Goal: Check status: Check status

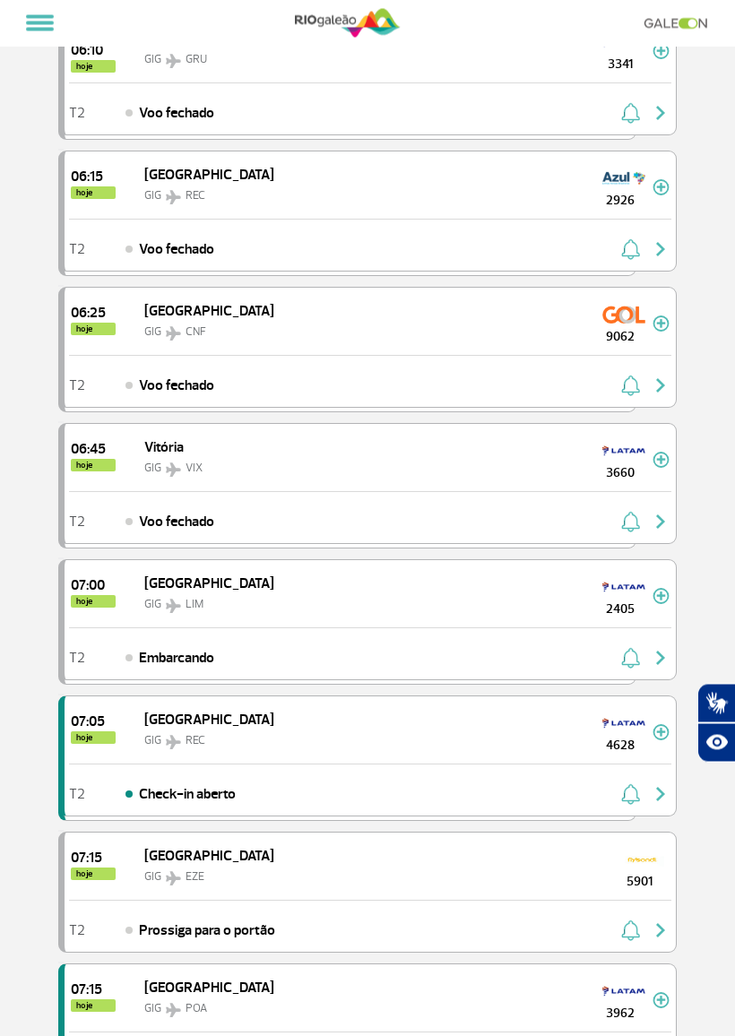
scroll to position [797, 0]
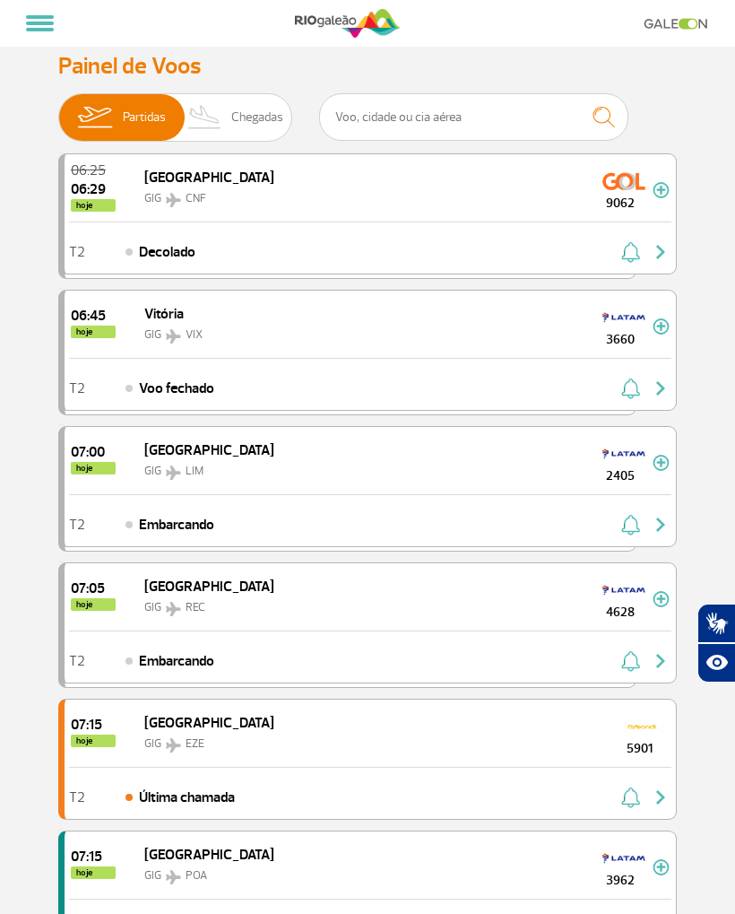
click at [134, 117] on span "Partidas" at bounding box center [144, 117] width 43 height 47
click at [58, 108] on input "Partidas Chegadas" at bounding box center [58, 108] width 0 height 0
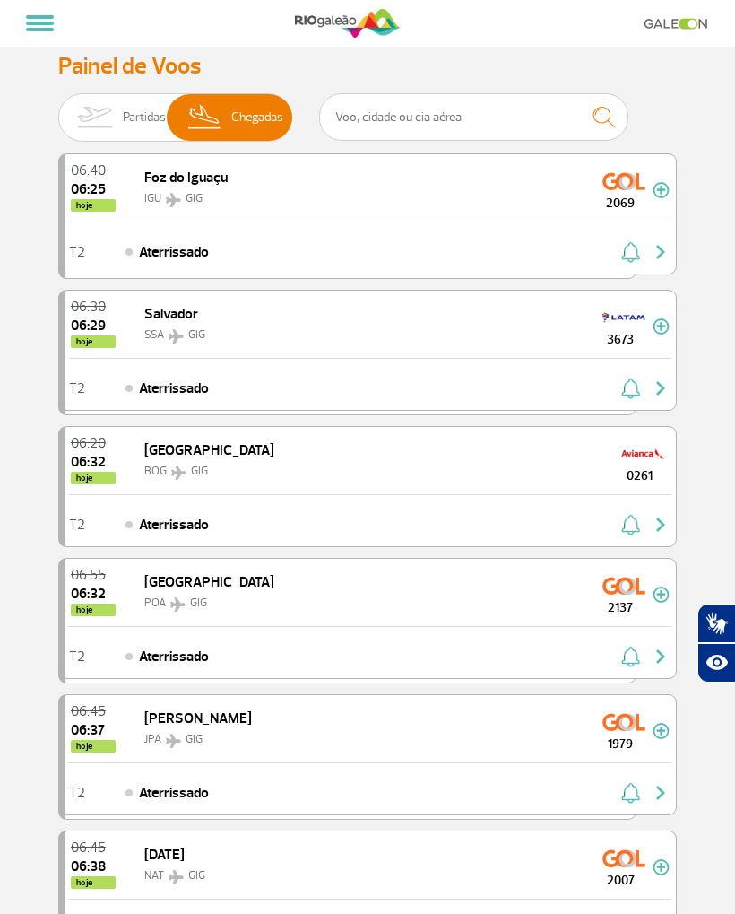
click at [123, 111] on img at bounding box center [94, 117] width 56 height 47
click at [58, 108] on input "Partidas Chegadas" at bounding box center [58, 108] width 0 height 0
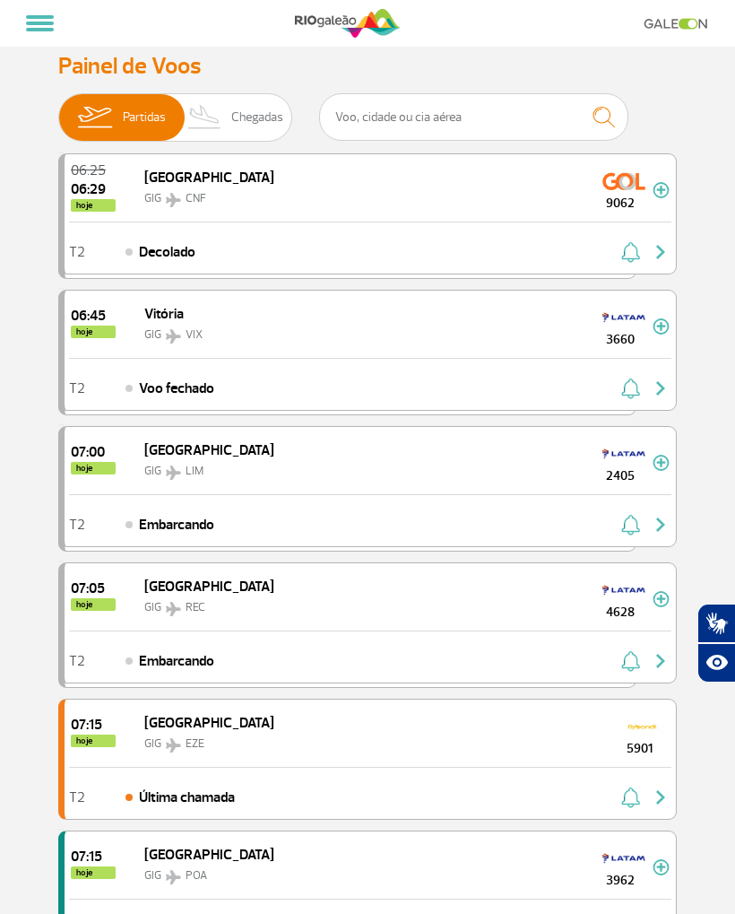
click at [652, 383] on img "button" at bounding box center [661, 388] width 22 height 22
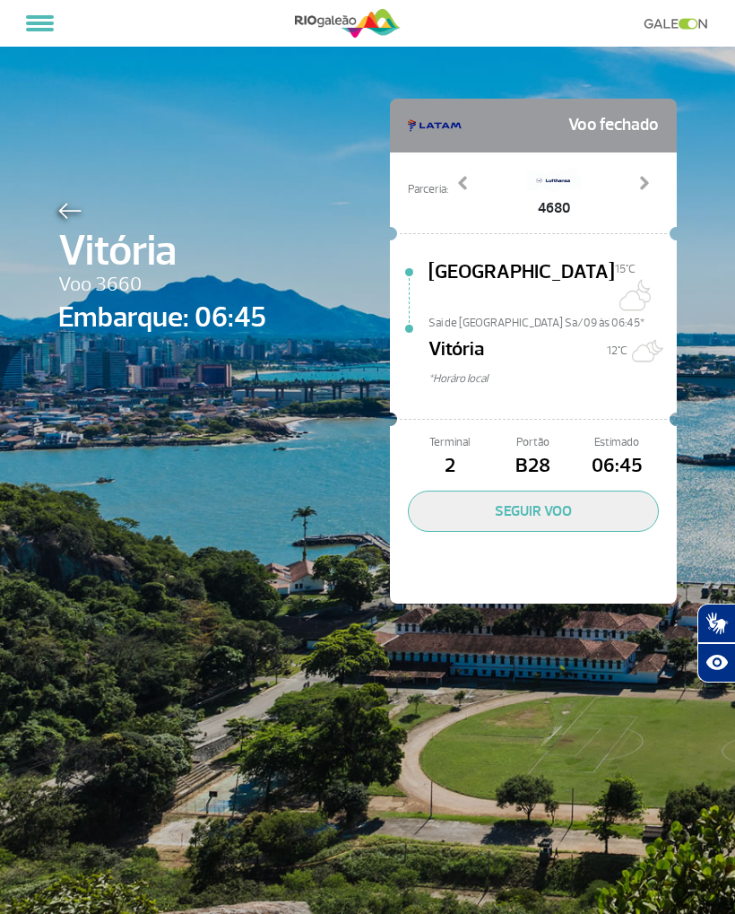
click at [461, 493] on button "SEGUIR VOO" at bounding box center [533, 510] width 251 height 41
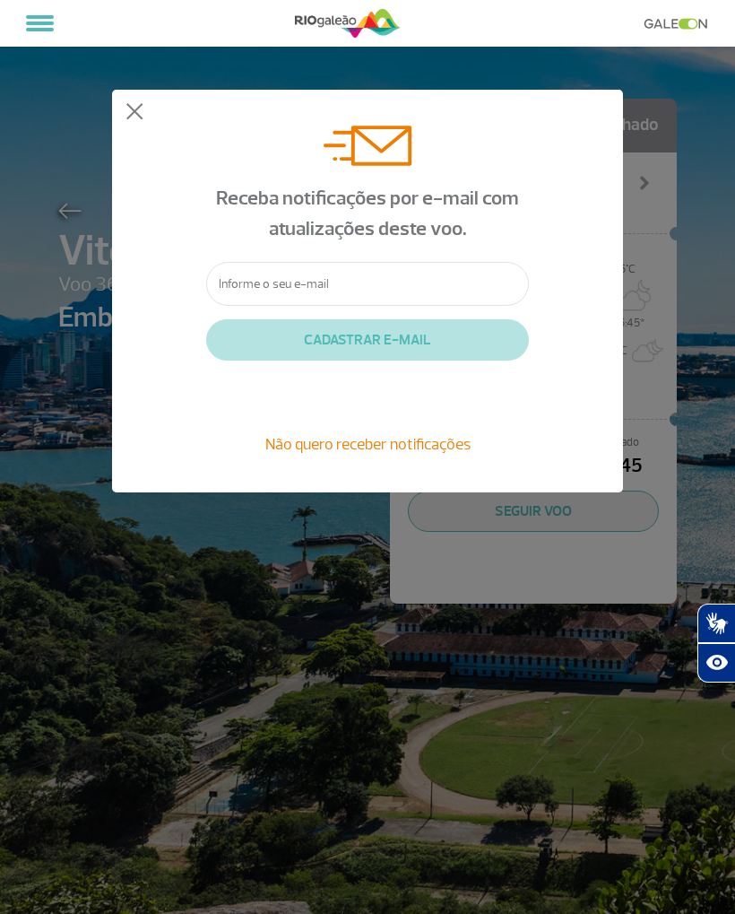
click at [134, 105] on button at bounding box center [135, 112] width 18 height 18
